Goal: Task Accomplishment & Management: Complete application form

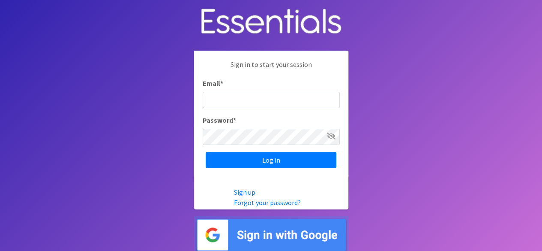
click at [238, 100] on input "Email *" at bounding box center [271, 100] width 137 height 16
type input "[PERSON_NAME][EMAIL_ADDRESS][DOMAIN_NAME]"
click at [206, 152] on input "Log in" at bounding box center [271, 160] width 131 height 16
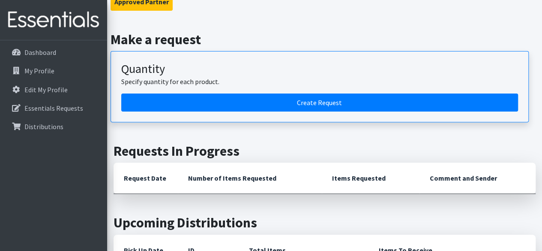
scroll to position [86, 0]
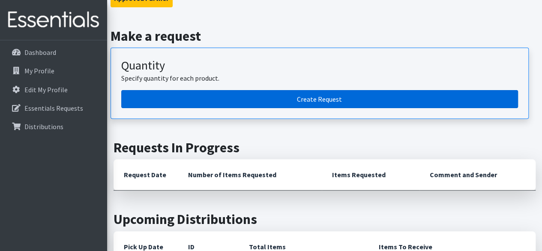
click at [277, 97] on link "Create Request" at bounding box center [319, 99] width 397 height 18
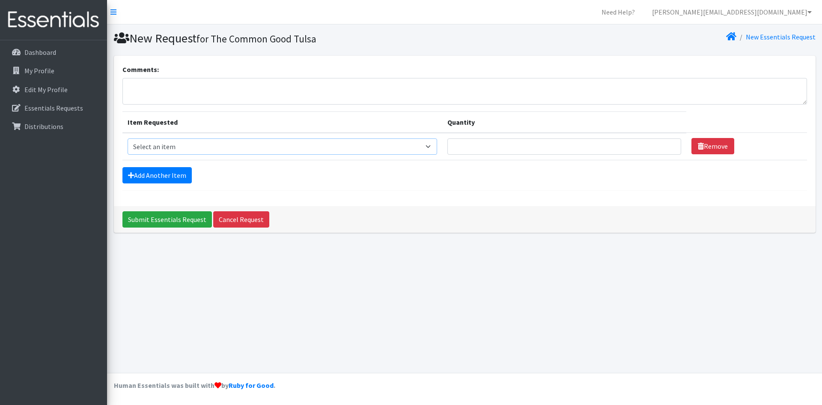
click at [217, 152] on select "Select an item Liners (Pack of 100) Makeup Bag (25) Pads 1 (Pack of 25) Pads 2 …" at bounding box center [283, 146] width 310 height 16
select select "13585"
click at [128, 138] on select "Select an item Liners (Pack of 100) Makeup Bag (25) Pads 1 (Pack of 25) Pads 2 …" at bounding box center [283, 146] width 310 height 16
click at [541, 146] on input "Quantity" at bounding box center [565, 146] width 234 height 16
click at [541, 140] on input "Quantity" at bounding box center [565, 146] width 234 height 16
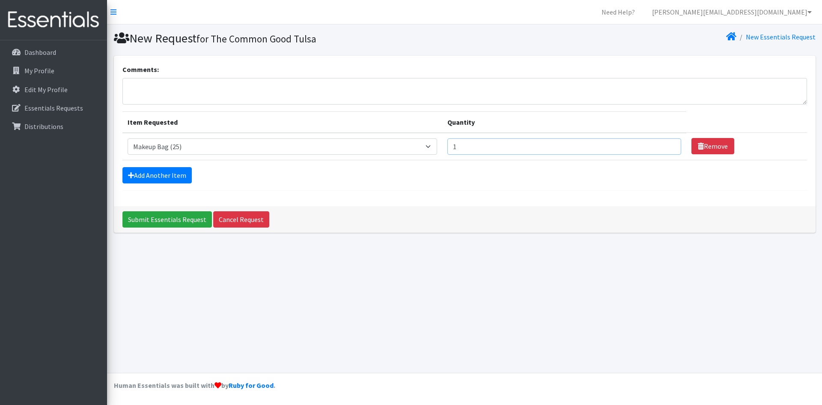
click at [541, 143] on input "1" at bounding box center [565, 146] width 234 height 16
type input "2"
click at [541, 143] on input "2" at bounding box center [565, 146] width 234 height 16
click at [161, 176] on link "Add Another Item" at bounding box center [156, 175] width 69 height 16
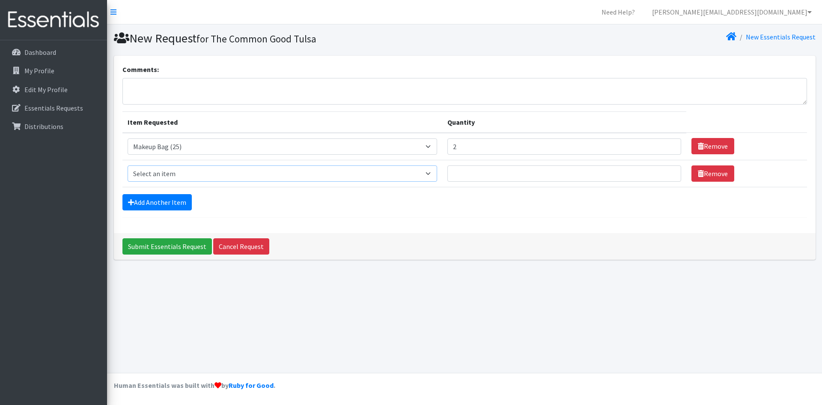
click at [161, 176] on select "Select an item Liners (Pack of 100) Makeup Bag (25) Pads 1 (Pack of 25) Pads 2 …" at bounding box center [283, 173] width 310 height 16
select select "13447"
click at [128, 165] on select "Select an item Liners (Pack of 100) Makeup Bag (25) Pads 1 (Pack of 25) Pads 2 …" at bounding box center [283, 173] width 310 height 16
click at [517, 175] on input "Quantity" at bounding box center [565, 173] width 234 height 16
click at [541, 175] on input "1" at bounding box center [565, 173] width 234 height 16
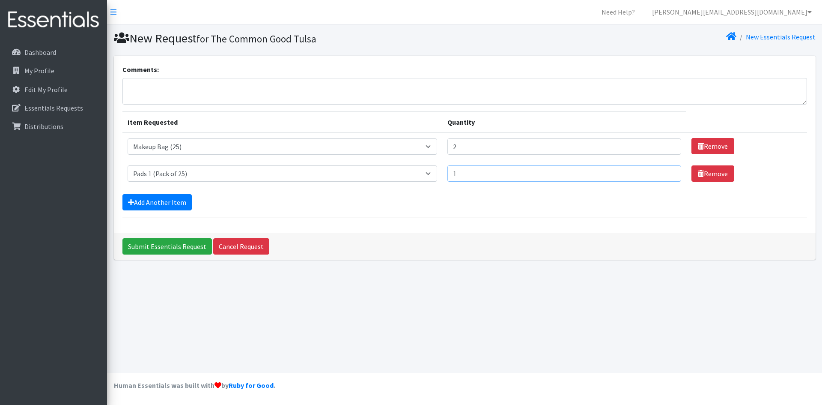
click at [541, 175] on input "1" at bounding box center [565, 173] width 234 height 16
type input "2"
click at [541, 171] on input "2" at bounding box center [565, 173] width 234 height 16
click at [139, 203] on link "Add Another Item" at bounding box center [156, 202] width 69 height 16
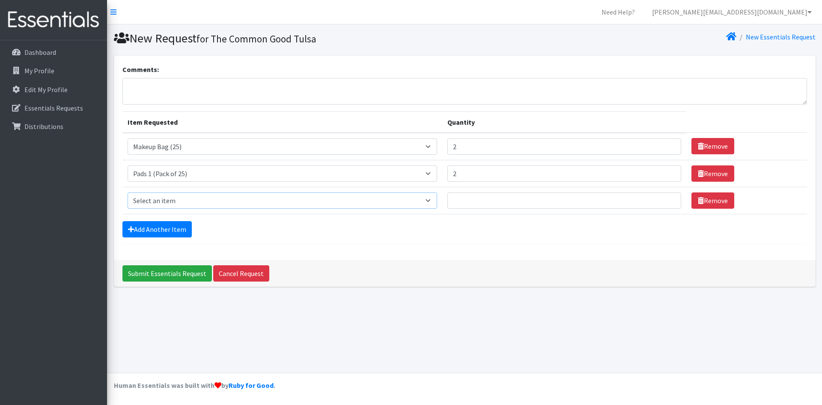
click at [153, 200] on select "Select an item Liners (Pack of 100) Makeup Bag (25) Pads 1 (Pack of 25) Pads 2 …" at bounding box center [283, 200] width 310 height 16
select select "13535"
click at [128, 192] on select "Select an item Liners (Pack of 100) Makeup Bag (25) Pads 1 (Pack of 25) Pads 2 …" at bounding box center [283, 200] width 310 height 16
click at [541, 192] on input "Quantity" at bounding box center [565, 200] width 234 height 16
type input "1"
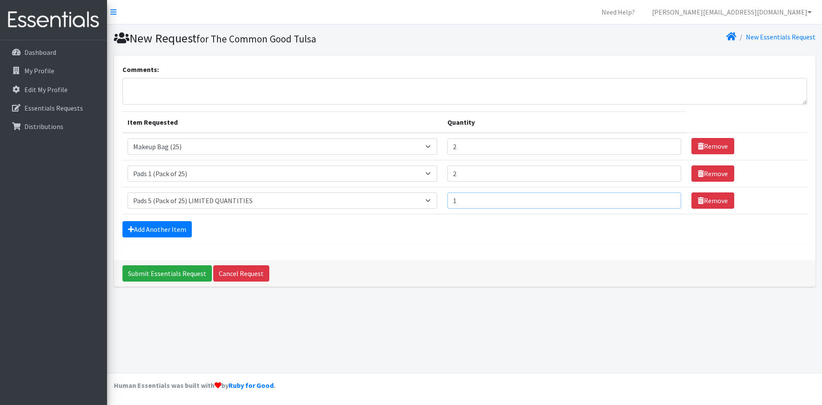
click at [541, 201] on input "1" at bounding box center [565, 200] width 234 height 16
click at [171, 226] on link "Add Another Item" at bounding box center [156, 229] width 69 height 16
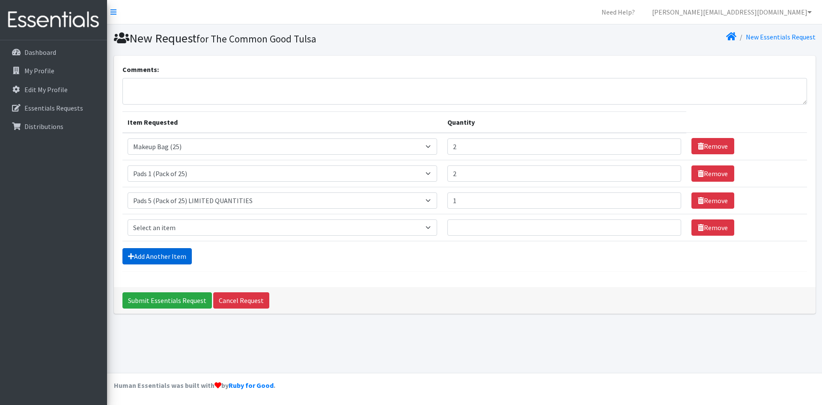
click at [170, 250] on link "Add Another Item" at bounding box center [156, 256] width 69 height 16
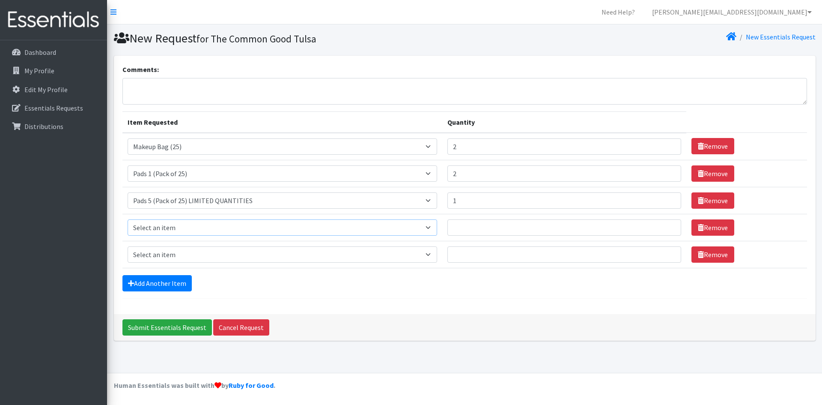
click at [170, 228] on select "Select an item Liners (Pack of 100) Makeup Bag (25) Pads 1 (Pack of 25) Pads 2 …" at bounding box center [283, 227] width 310 height 16
select select "14155"
click at [128, 219] on select "Select an item Liners (Pack of 100) Makeup Bag (25) Pads 1 (Pack of 25) Pads 2 …" at bounding box center [283, 227] width 310 height 16
click at [519, 230] on input "Quantity" at bounding box center [565, 227] width 234 height 16
type input "1"
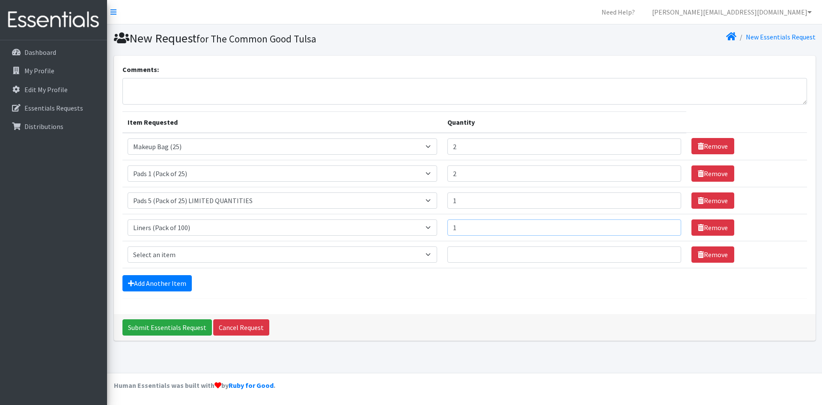
click at [541, 224] on input "1" at bounding box center [565, 227] width 234 height 16
click at [352, 250] on select "Select an item Liners (Pack of 100) Makeup Bag (25) Pads 1 (Pack of 25) Pads 2 …" at bounding box center [283, 254] width 310 height 16
select select "13530"
click at [128, 246] on select "Select an item Liners (Pack of 100) Makeup Bag (25) Pads 1 (Pack of 25) Pads 2 …" at bounding box center [283, 254] width 310 height 16
click at [482, 250] on input "Quantity" at bounding box center [565, 254] width 234 height 16
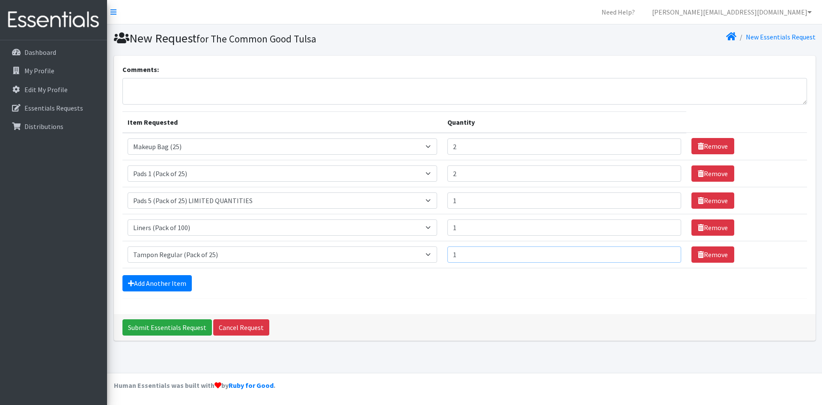
type input "1"
click at [541, 250] on input "1" at bounding box center [565, 254] width 234 height 16
click at [173, 250] on link "Add Another Item" at bounding box center [156, 283] width 69 height 16
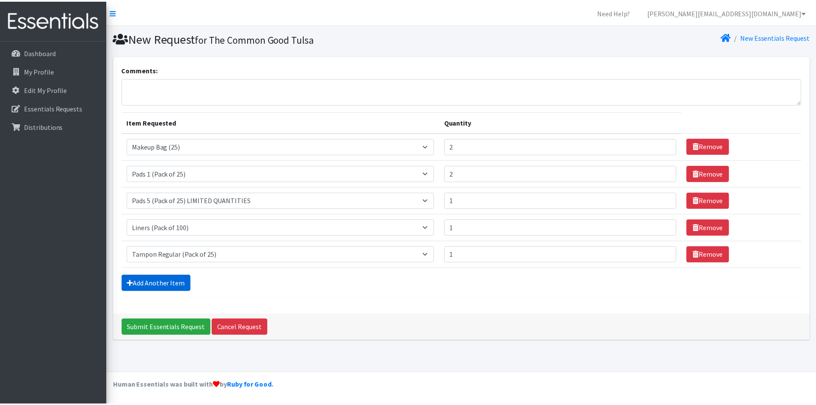
scroll to position [2, 0]
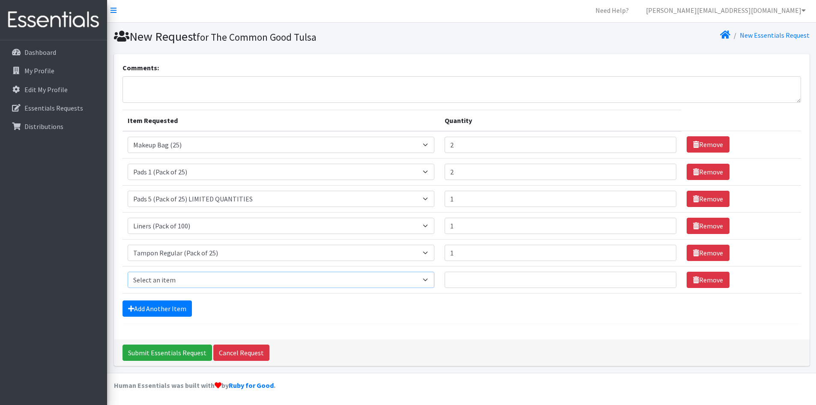
click at [172, 250] on select "Select an item Liners (Pack of 100) Makeup Bag (25) Pads 1 (Pack of 25) Pads 2 …" at bounding box center [281, 280] width 307 height 16
select select "13533"
click at [128, 250] on select "Select an item Liners (Pack of 100) Makeup Bag (25) Pads 1 (Pack of 25) Pads 2 …" at bounding box center [281, 280] width 307 height 16
click at [160, 250] on input "Submit Essentials Request" at bounding box center [167, 352] width 90 height 16
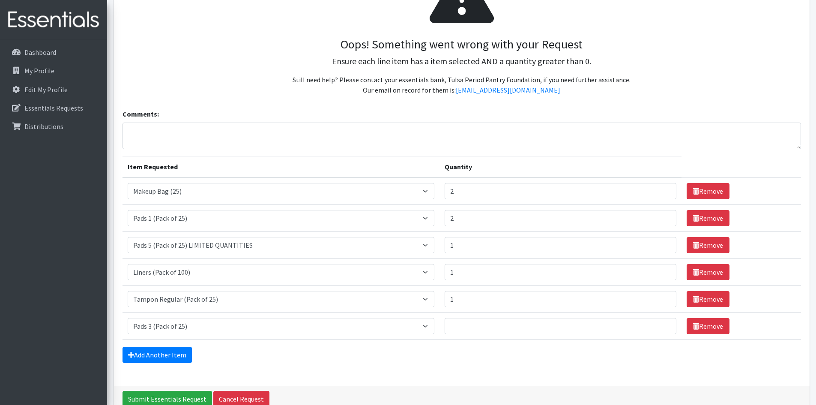
scroll to position [128, 0]
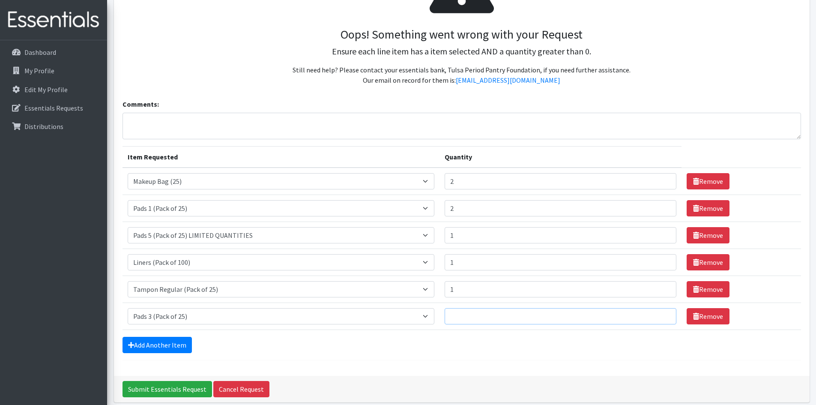
click at [529, 312] on input "Quantity" at bounding box center [561, 316] width 232 height 16
click at [661, 311] on input "Quantity" at bounding box center [561, 316] width 232 height 16
type input "1"
click at [659, 317] on input "1" at bounding box center [561, 316] width 232 height 16
click at [184, 394] on input "Submit Essentials Request" at bounding box center [167, 389] width 90 height 16
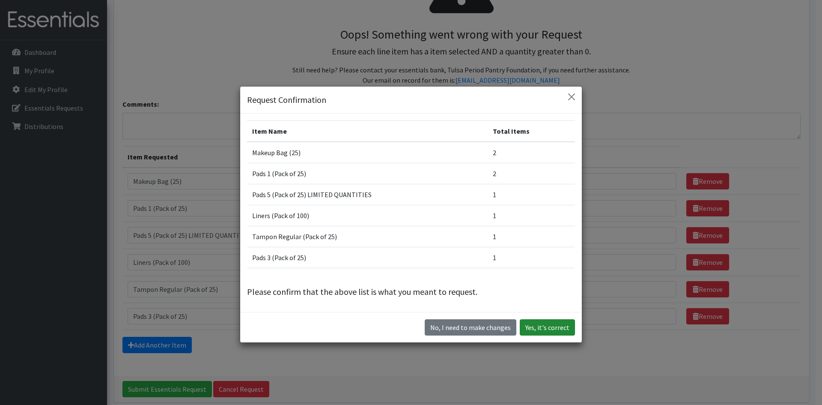
click at [553, 329] on button "Yes, it's correct" at bounding box center [547, 327] width 55 height 16
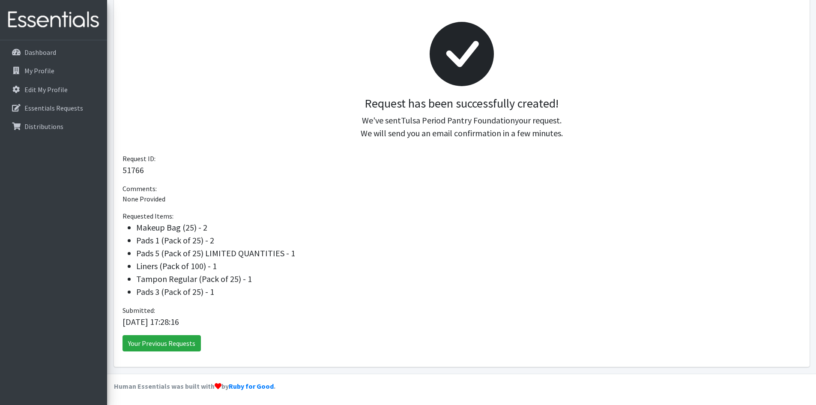
scroll to position [108, 0]
